Goal: Task Accomplishment & Management: Use online tool/utility

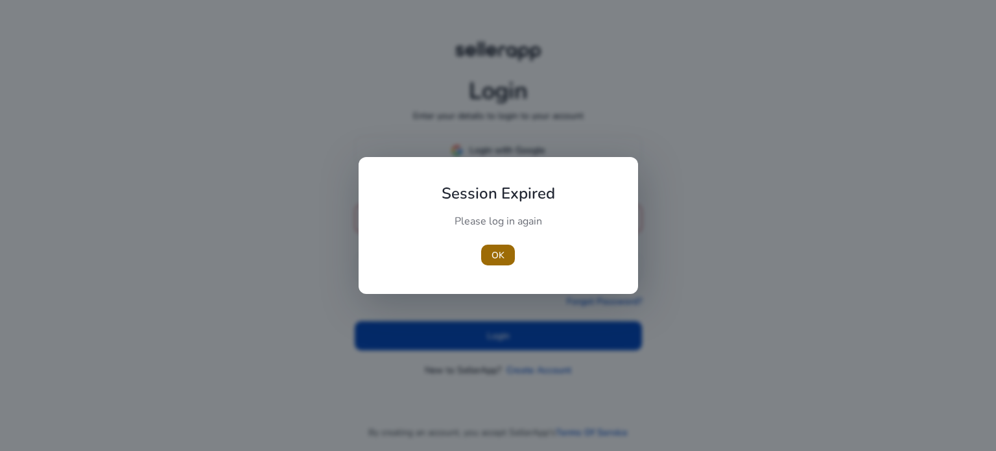
type input "**********"
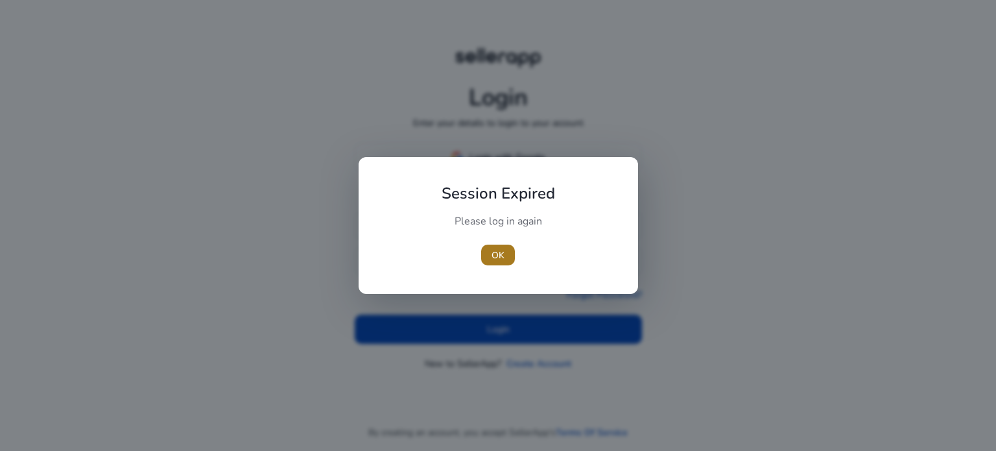
click at [492, 254] on span "OK" at bounding box center [498, 255] width 13 height 14
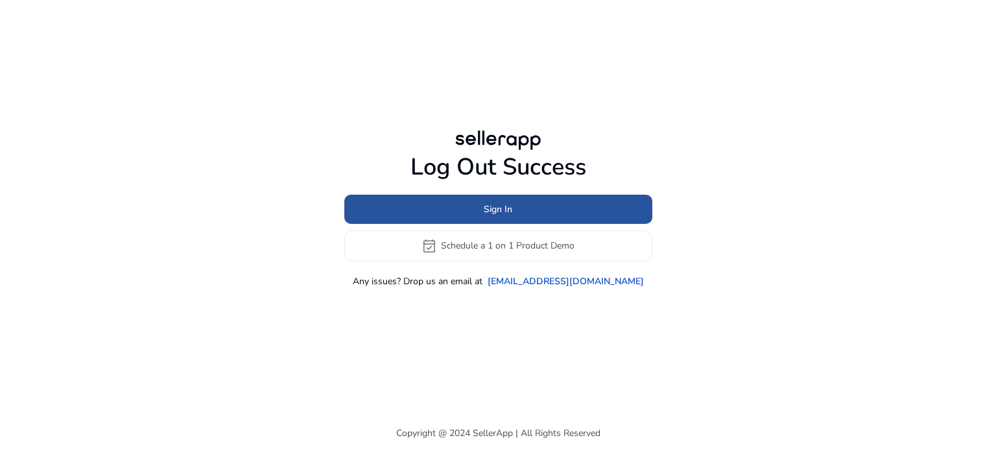
click at [498, 209] on span "Sign In" at bounding box center [498, 209] width 29 height 14
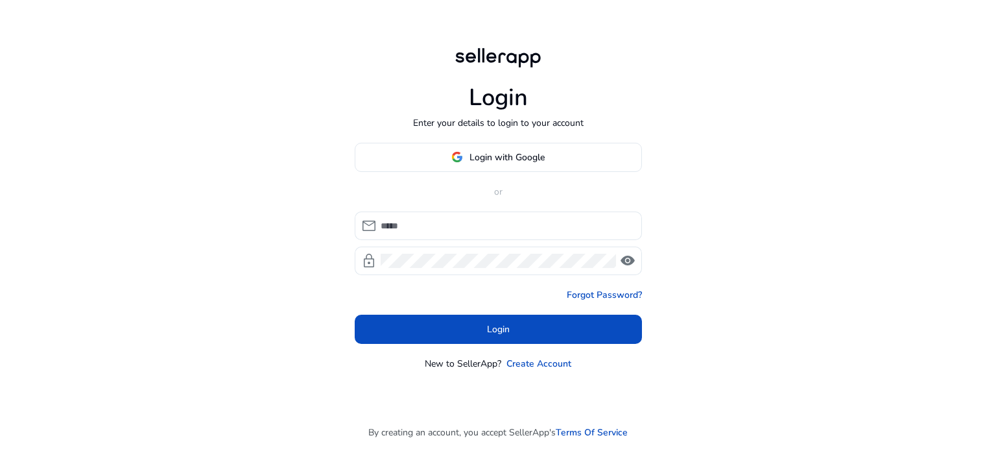
type input "**********"
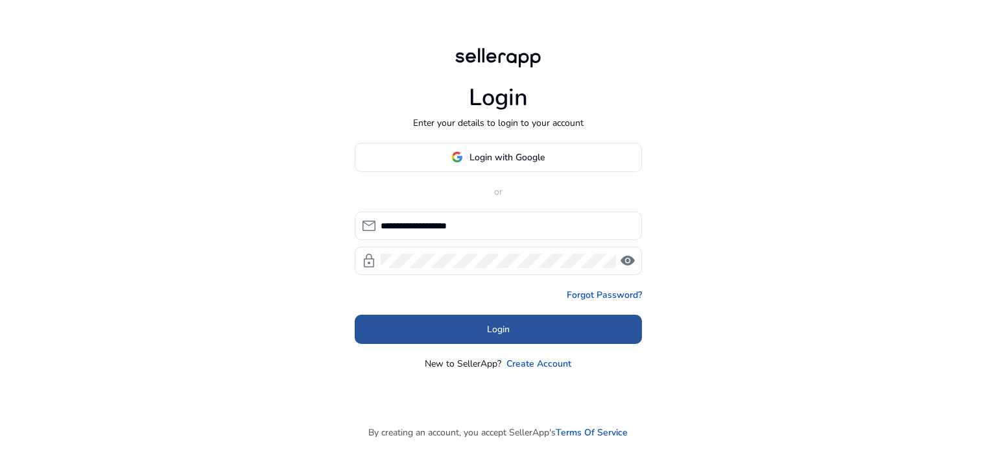
click at [508, 319] on span at bounding box center [498, 328] width 287 height 31
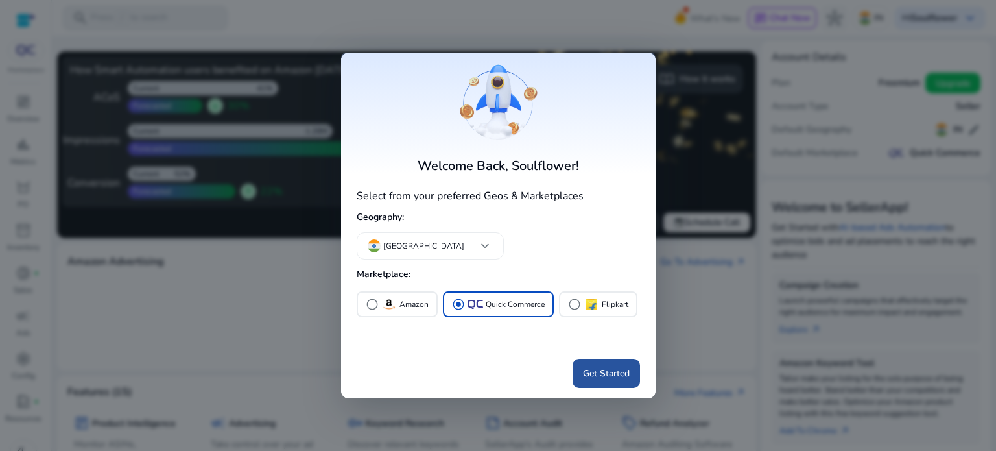
click at [612, 373] on span "Get Started" at bounding box center [606, 373] width 47 height 14
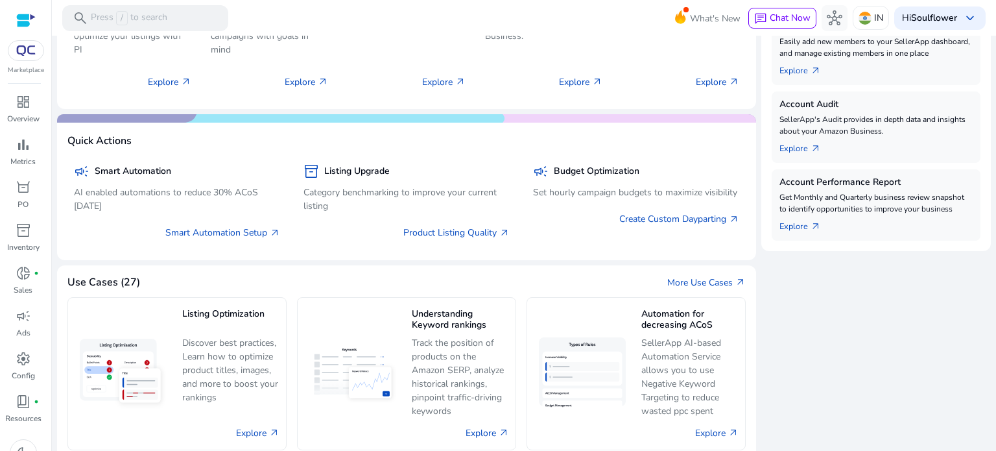
scroll to position [461, 0]
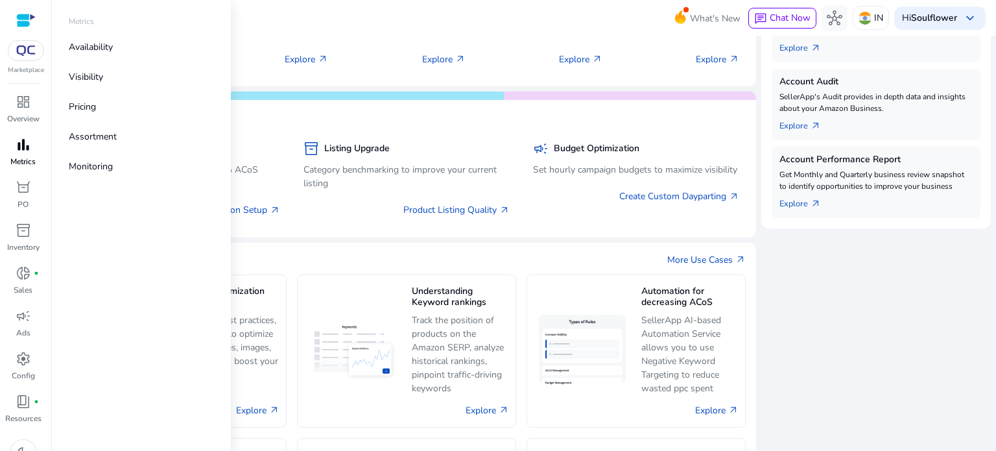
click at [15, 167] on p "Metrics" at bounding box center [22, 162] width 25 height 12
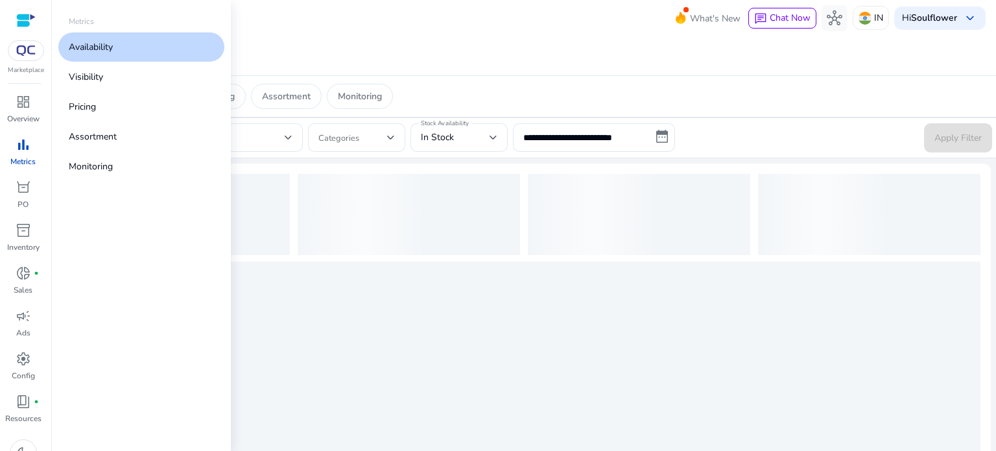
click at [106, 38] on link "Availability" at bounding box center [141, 46] width 166 height 29
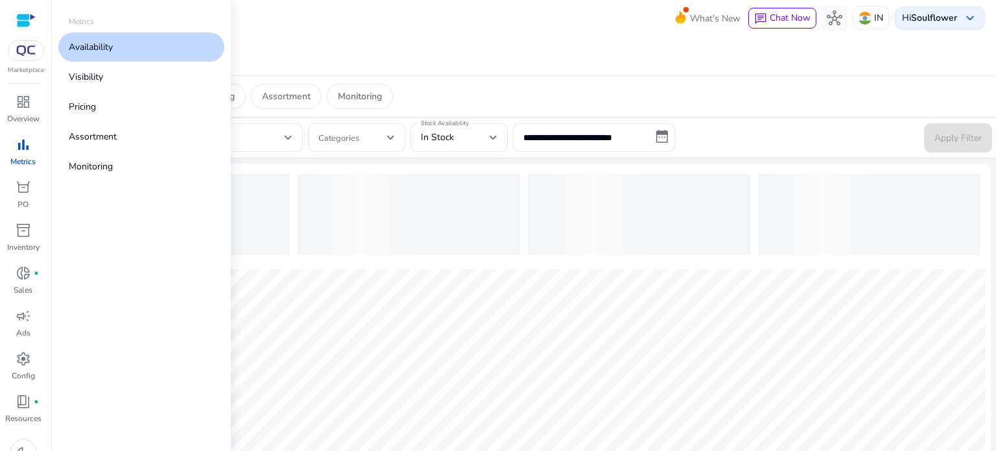
click at [108, 43] on p "Availability" at bounding box center [91, 47] width 44 height 14
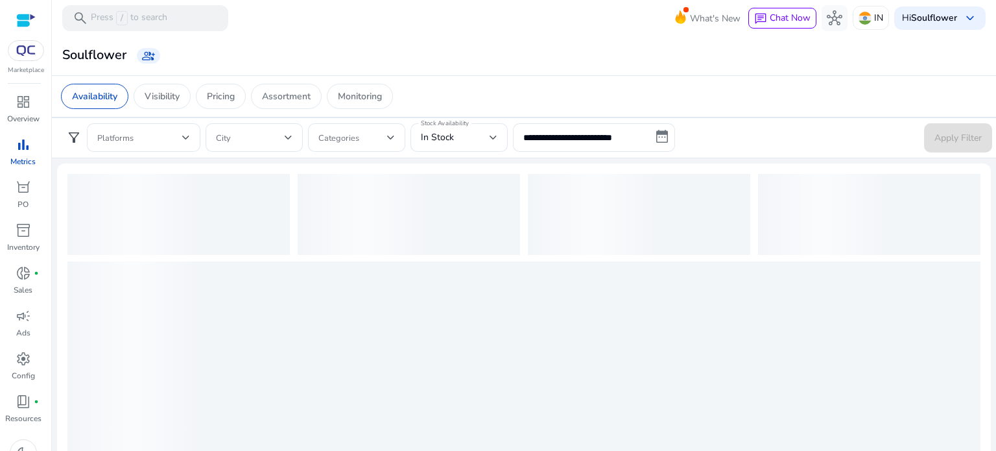
click at [509, 98] on app-sa-custom-tab "Availability Visibility Pricing Assortment Monitoring" at bounding box center [524, 96] width 926 height 25
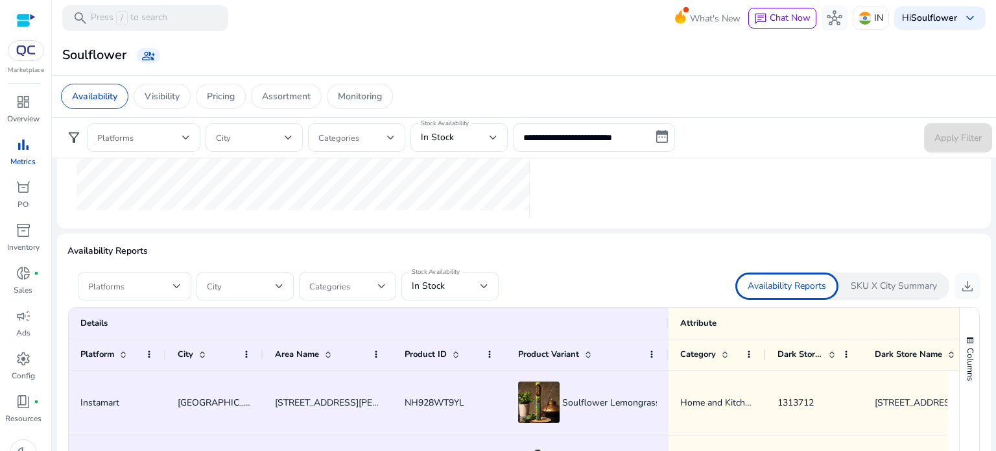
scroll to position [678, 0]
click at [171, 289] on span at bounding box center [130, 287] width 85 height 14
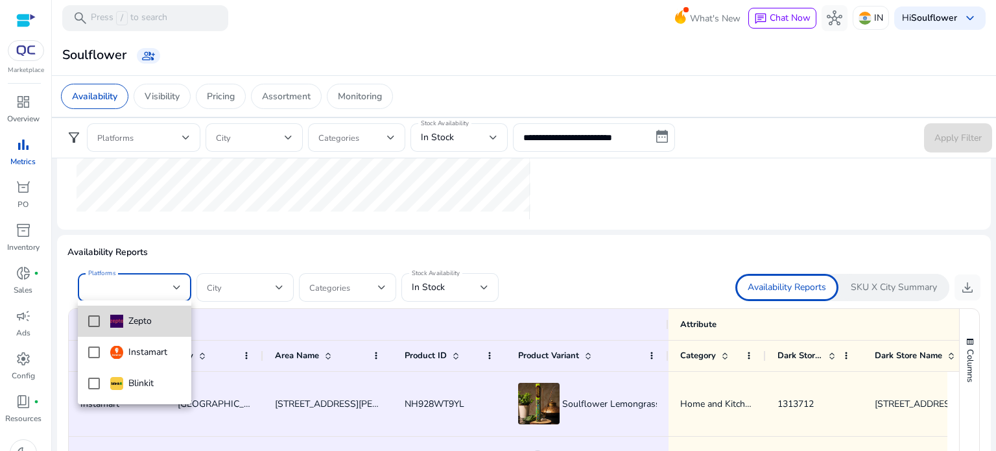
click at [96, 326] on mat-pseudo-checkbox at bounding box center [94, 321] width 12 height 12
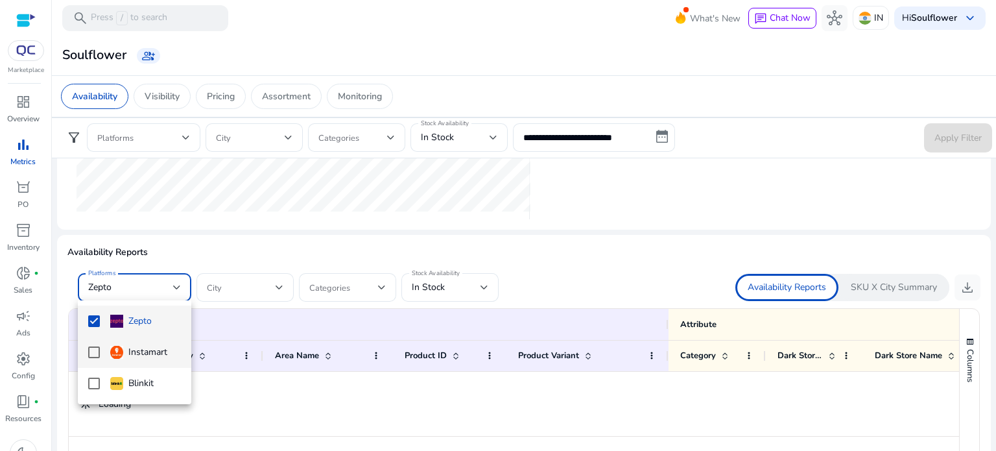
click at [91, 342] on mat-option "Instamart" at bounding box center [134, 352] width 113 height 31
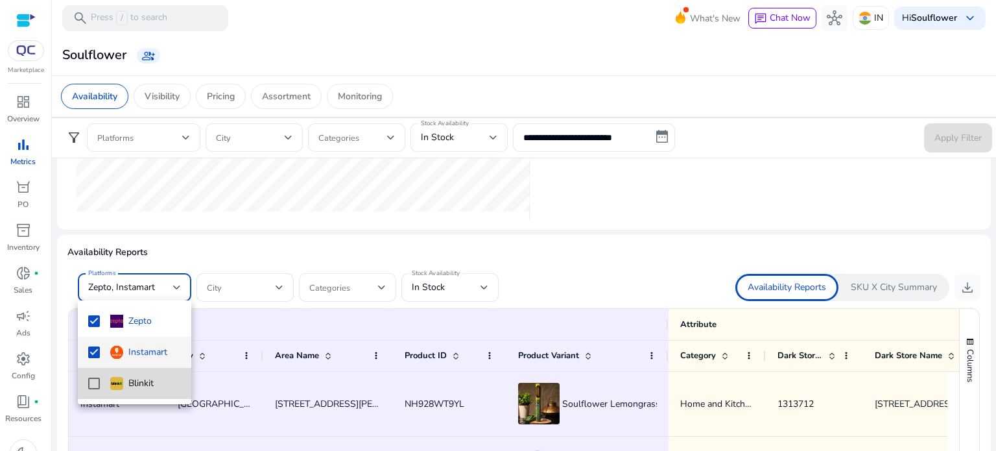
click at [95, 377] on mat-pseudo-checkbox at bounding box center [94, 383] width 12 height 12
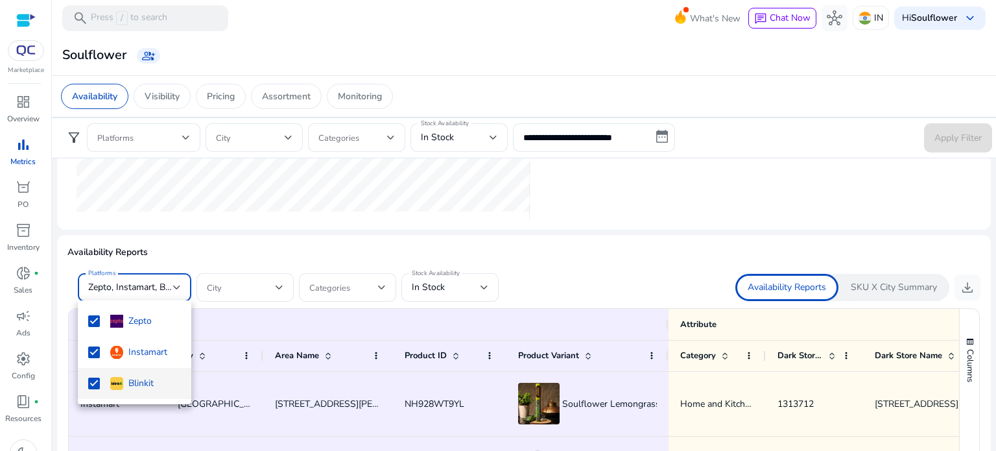
scroll to position [0, 0]
click at [964, 283] on div at bounding box center [498, 225] width 996 height 451
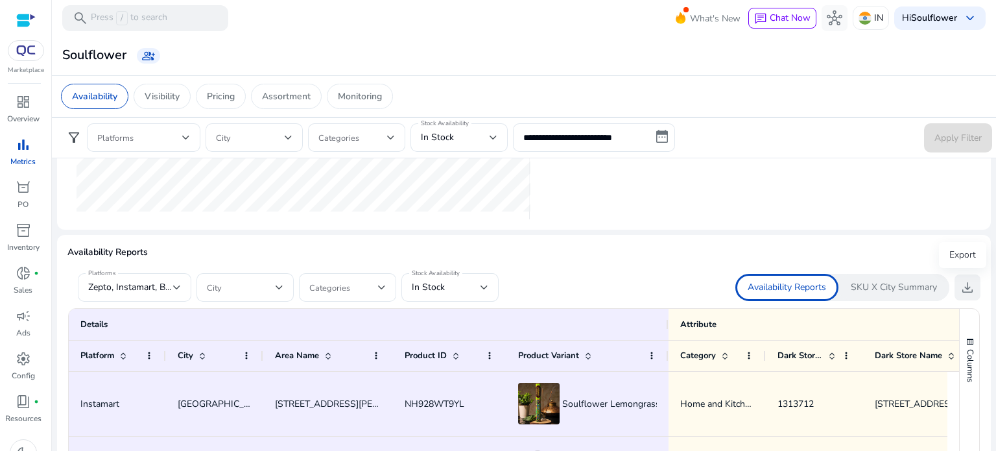
click at [964, 283] on span "download" at bounding box center [968, 287] width 16 height 16
click at [458, 295] on div "In Stock" at bounding box center [450, 287] width 77 height 29
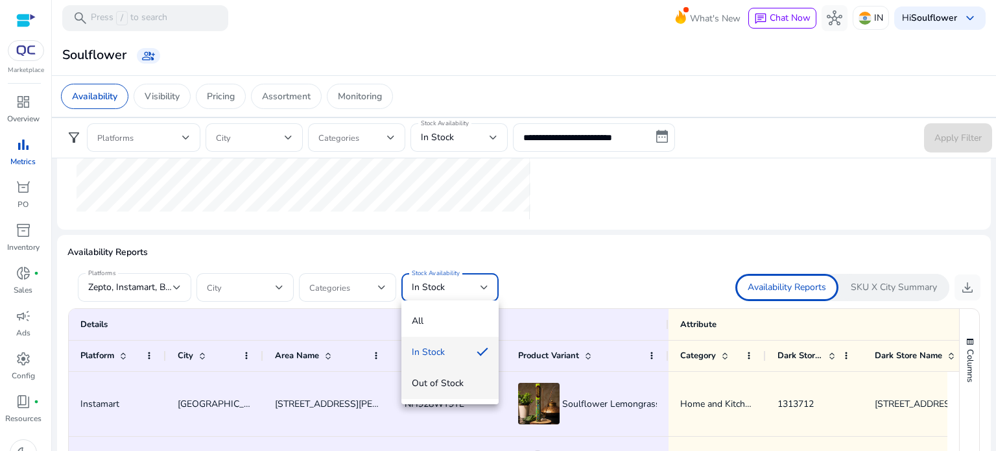
click at [418, 377] on span "Out of Stock" at bounding box center [450, 383] width 77 height 14
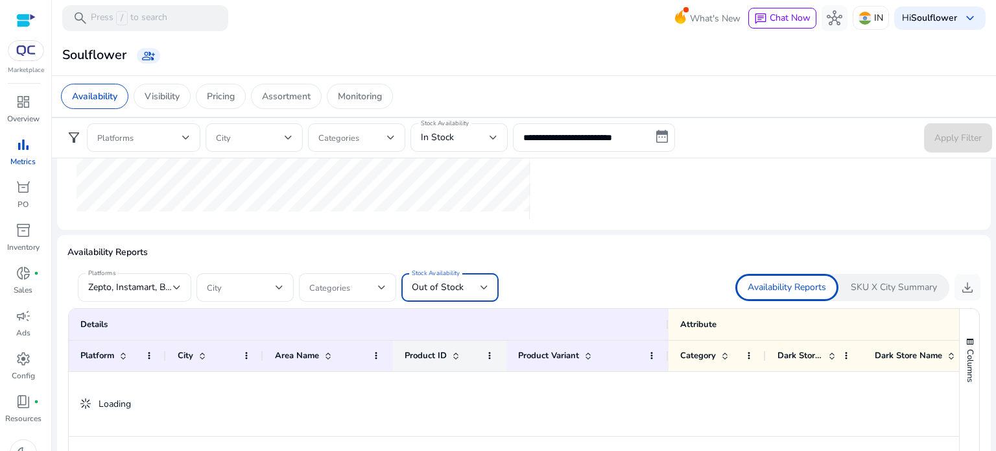
click at [431, 350] on span "Product ID" at bounding box center [426, 356] width 42 height 12
click at [462, 286] on div "Out of Stock" at bounding box center [446, 287] width 69 height 14
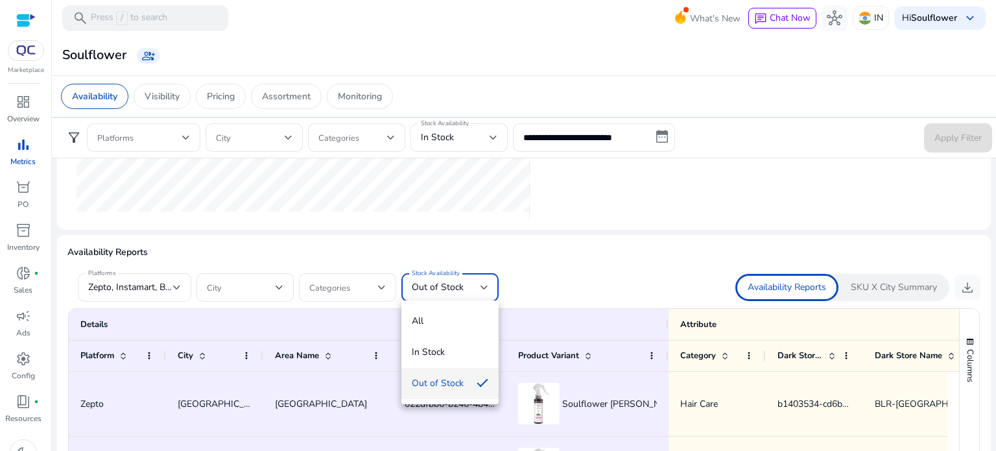
click at [594, 296] on div at bounding box center [498, 225] width 996 height 451
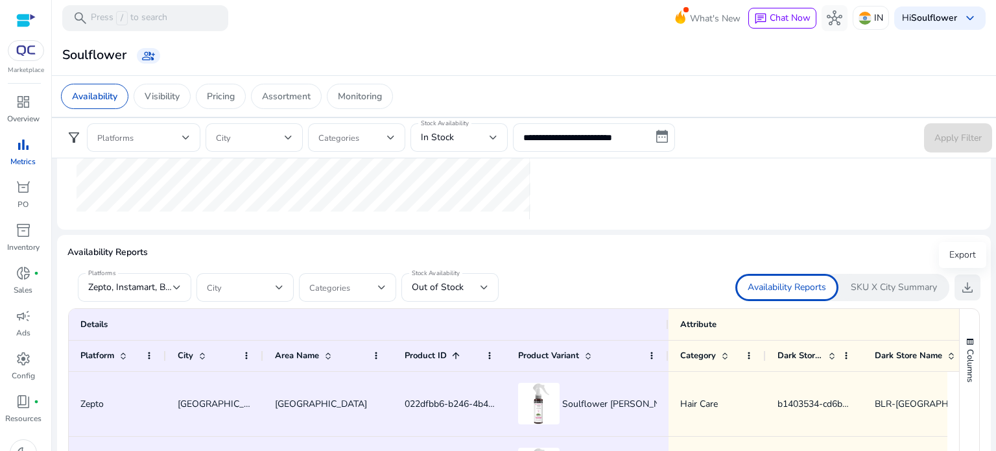
click at [963, 281] on span "download" at bounding box center [968, 287] width 16 height 16
